Goal: Obtain resource: Obtain resource

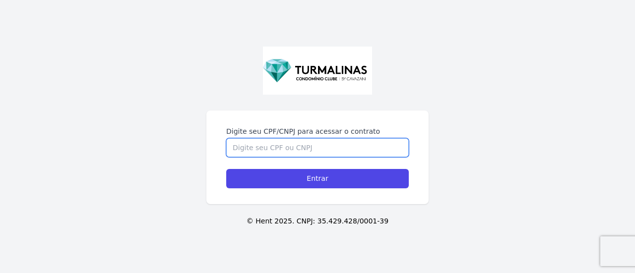
click at [296, 147] on input "Digite seu CPF/CNPJ para acessar o contrato" at bounding box center [317, 147] width 183 height 19
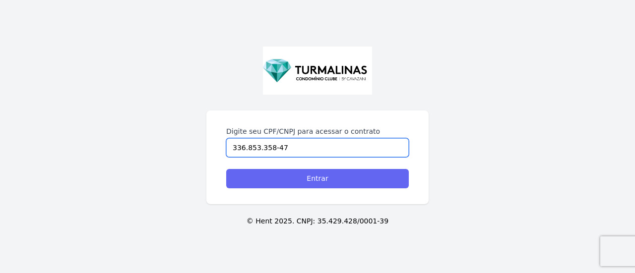
type input "336.853.358-47"
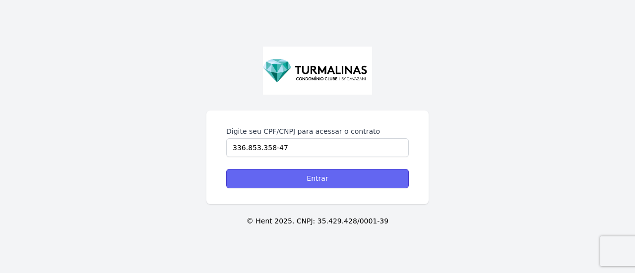
click at [338, 176] on input "Entrar" at bounding box center [317, 178] width 183 height 19
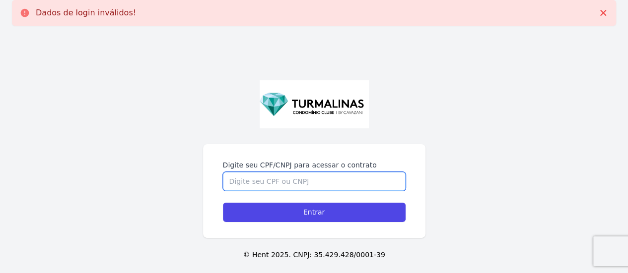
click at [254, 184] on input "Digite seu CPF/CNPJ para acessar o contrato" at bounding box center [314, 181] width 183 height 19
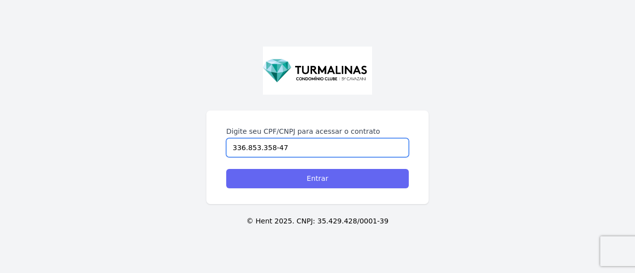
type input "336.853.358-47"
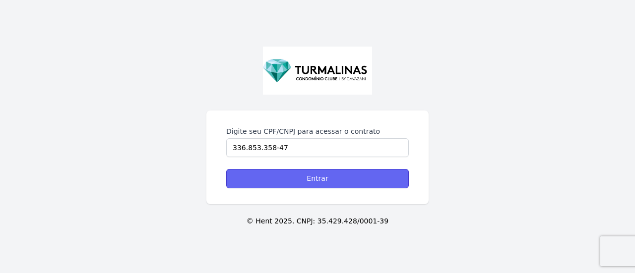
click at [293, 176] on input "Entrar" at bounding box center [317, 178] width 183 height 19
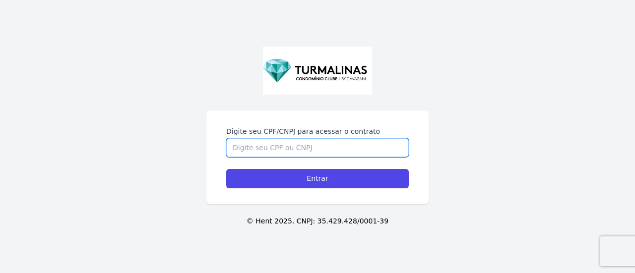
click at [267, 150] on input "Digite seu CPF/CNPJ para acessar o contrato" at bounding box center [317, 147] width 183 height 19
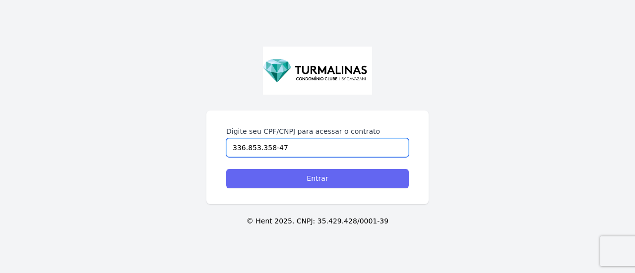
type input "336.853.358-47"
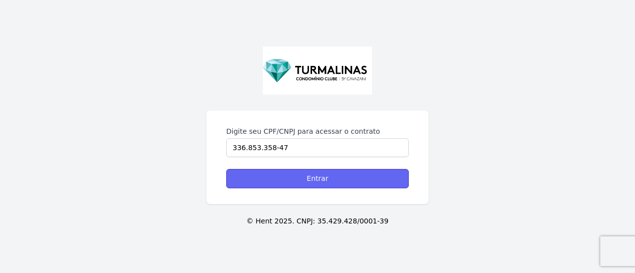
click at [300, 184] on input "Entrar" at bounding box center [317, 178] width 183 height 19
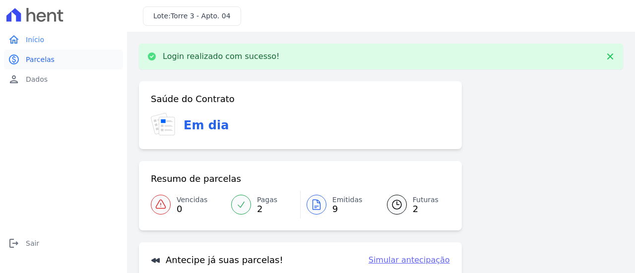
click at [40, 57] on span "Parcelas" at bounding box center [40, 60] width 29 height 10
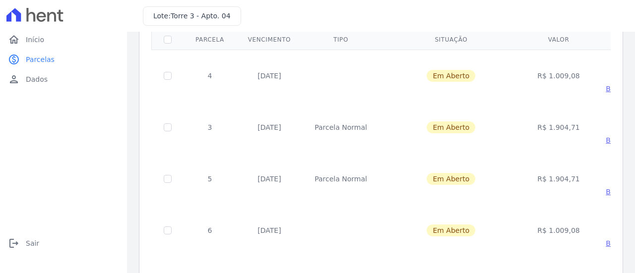
scroll to position [99, 0]
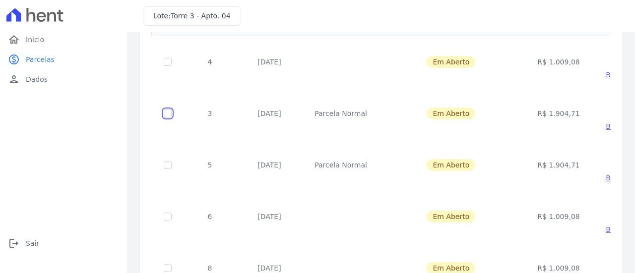
click at [165, 111] on input "checkbox" at bounding box center [168, 114] width 8 height 8
checkbox input "true"
click at [606, 127] on span "Baixar boleto" at bounding box center [629, 127] width 46 height 8
